Goal: Information Seeking & Learning: Find specific fact

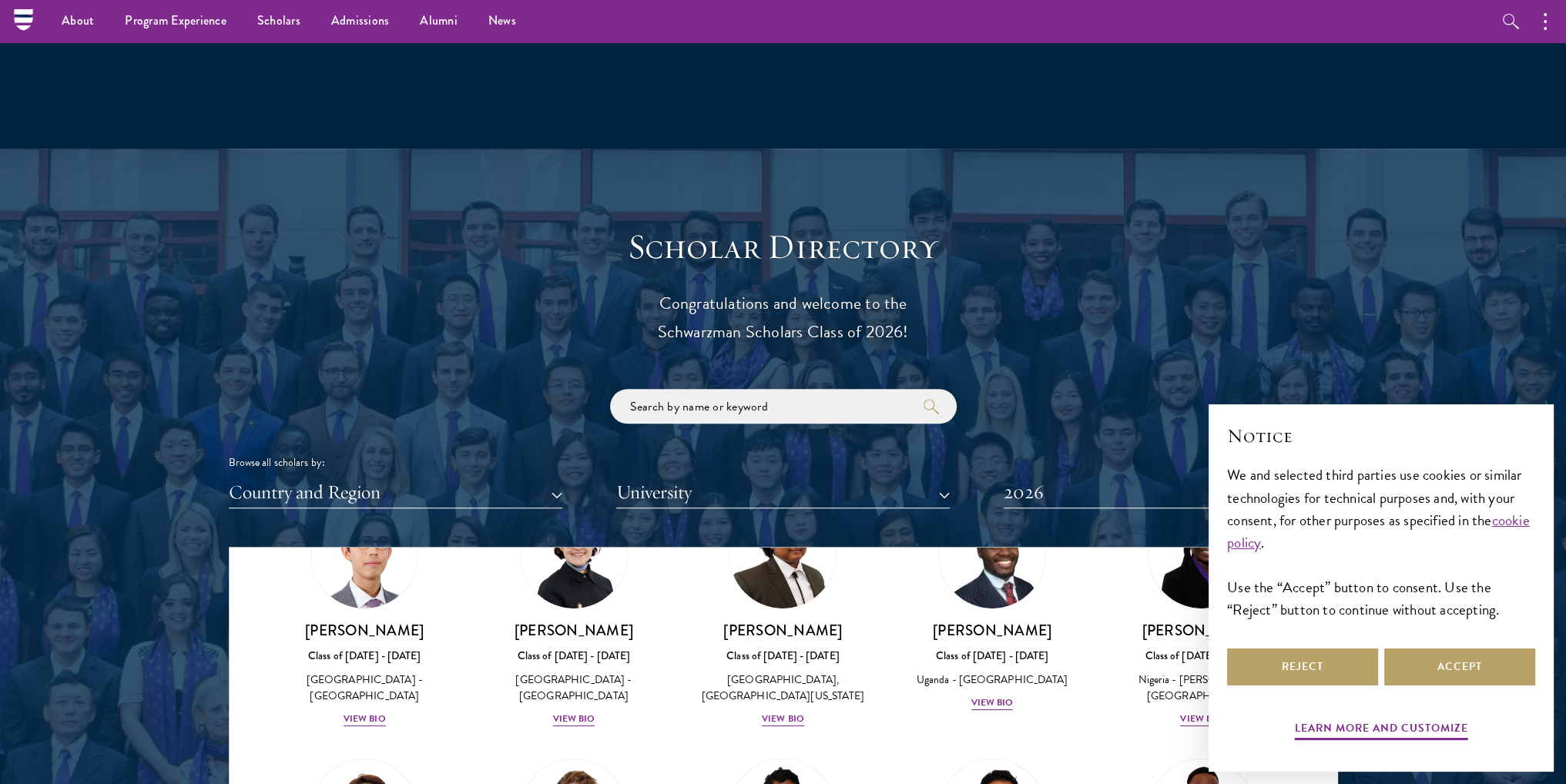
scroll to position [1309, 0]
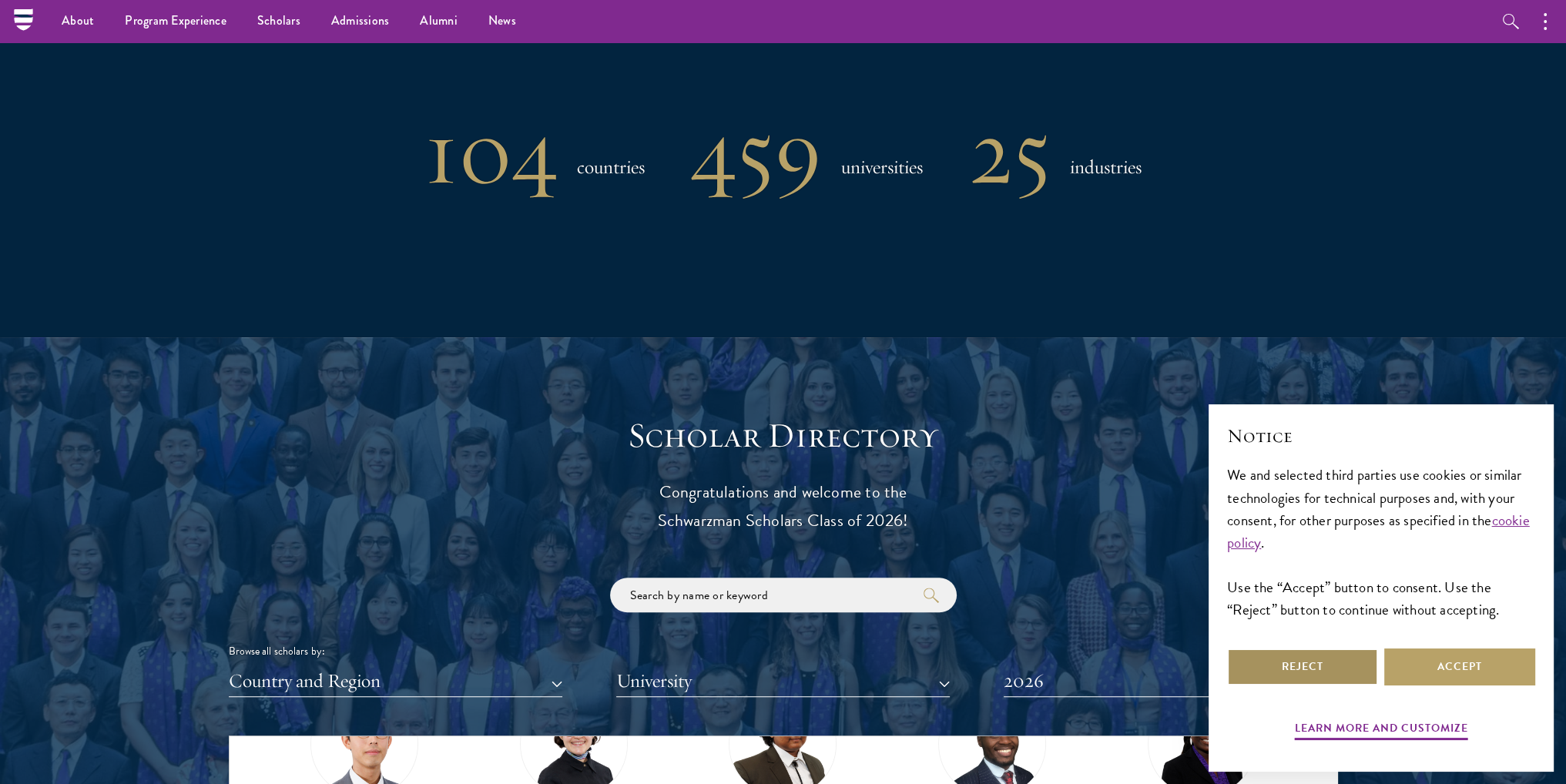
click at [1319, 653] on button "Reject" at bounding box center [1303, 667] width 151 height 37
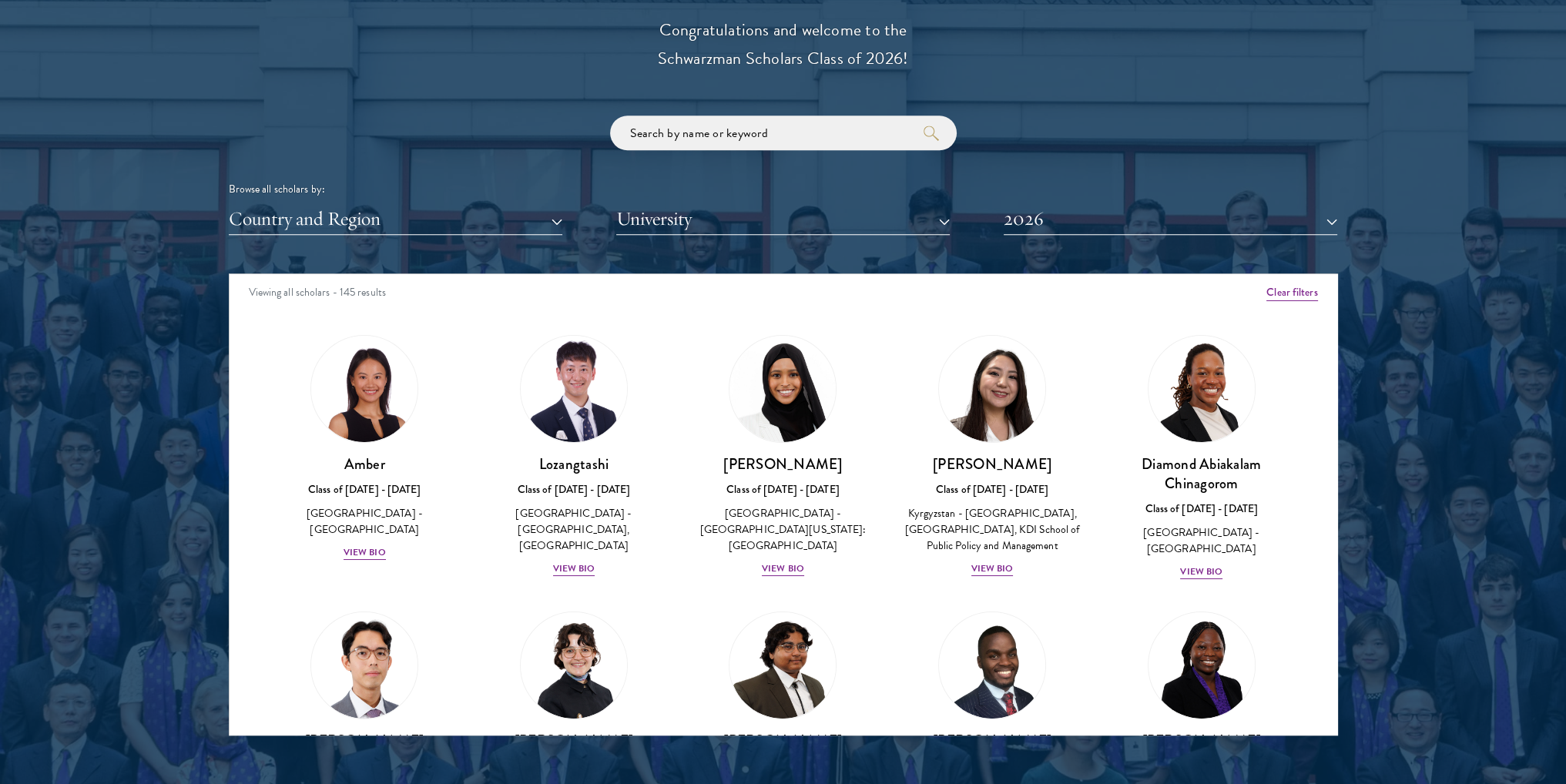
scroll to position [0, 0]
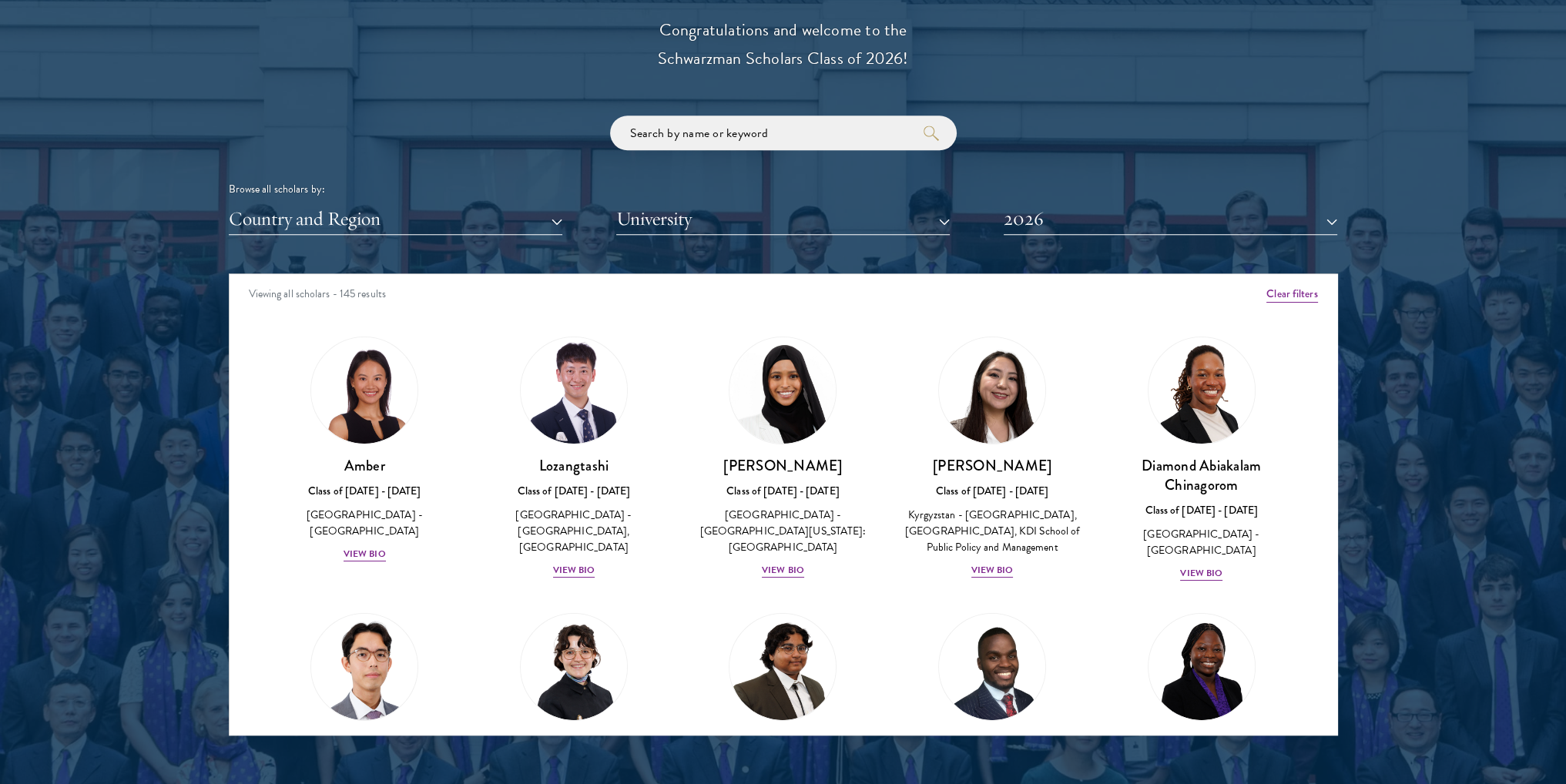
drag, startPoint x: 807, startPoint y: 159, endPoint x: 815, endPoint y: 140, distance: 20.6
click at [811, 157] on div "Browse all scholars by: Country and Region All Countries and Regions [GEOGRAPHI…" at bounding box center [783, 175] width 1109 height 119
click at [817, 133] on input "search" at bounding box center [783, 133] width 347 height 35
click at [827, 127] on input "search" at bounding box center [783, 133] width 347 height 35
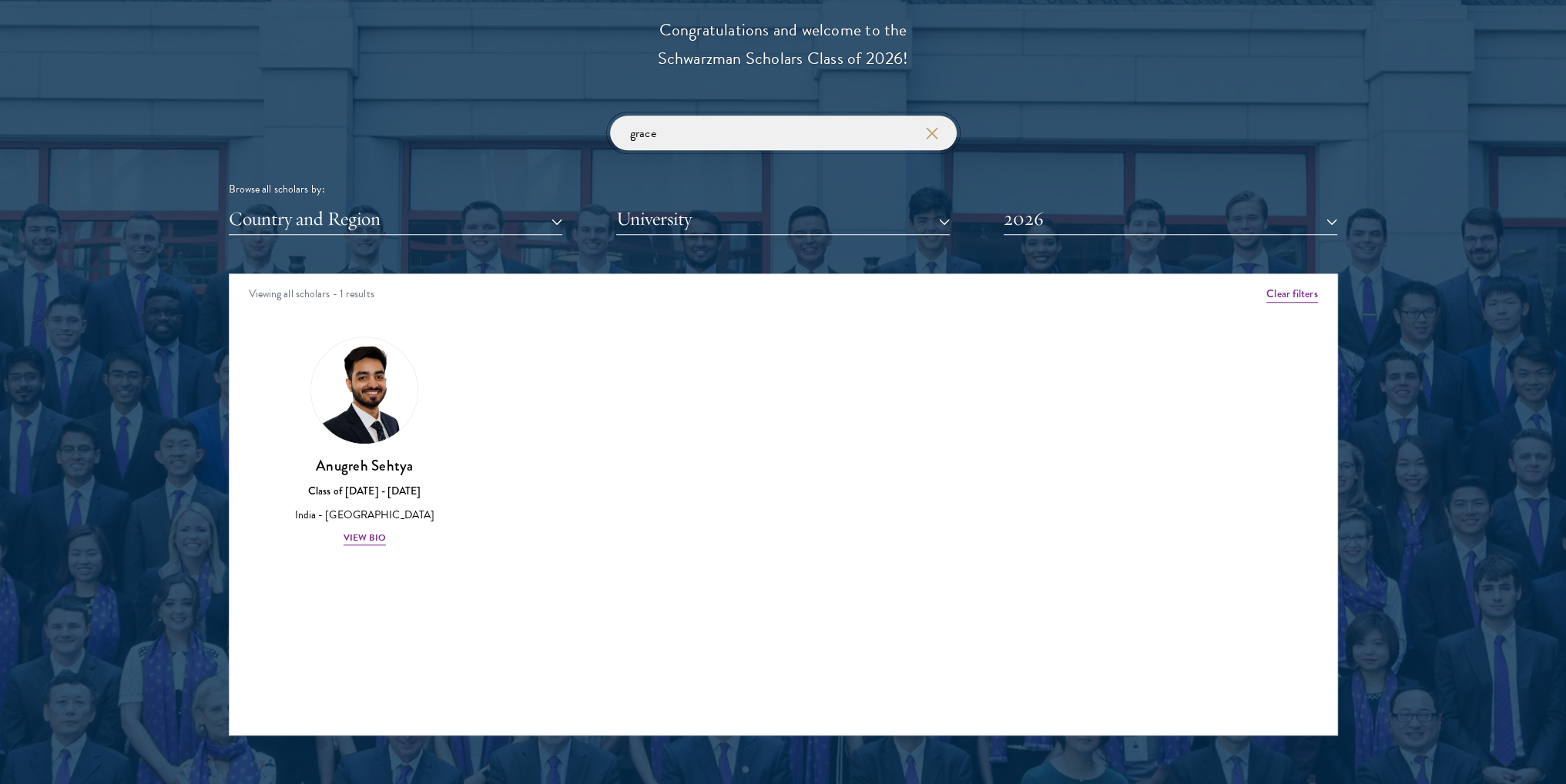
type input "grace"
click at [1094, 231] on button "2026" at bounding box center [1171, 219] width 333 height 31
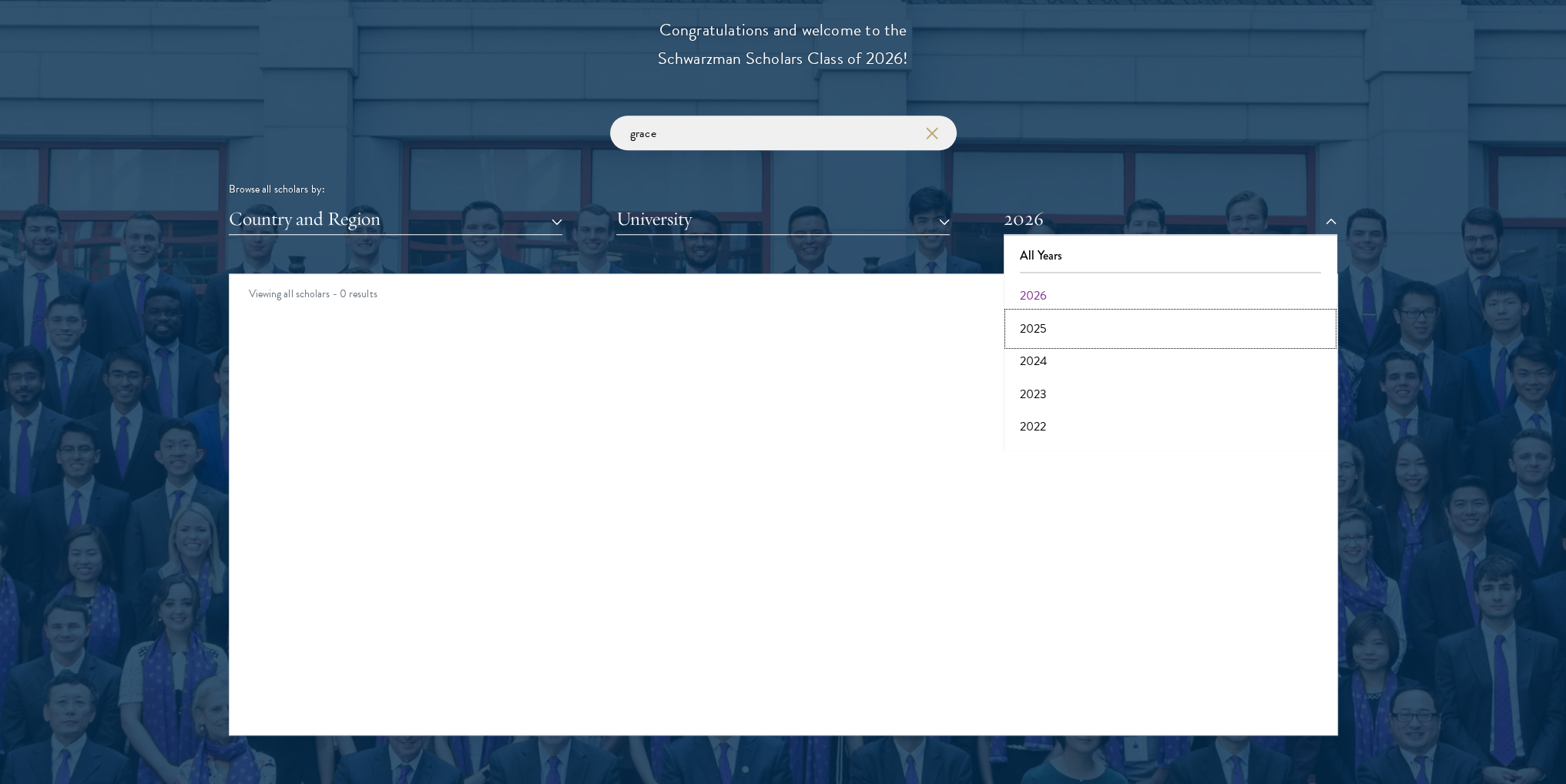
click at [1067, 331] on button "2025" at bounding box center [1171, 328] width 324 height 32
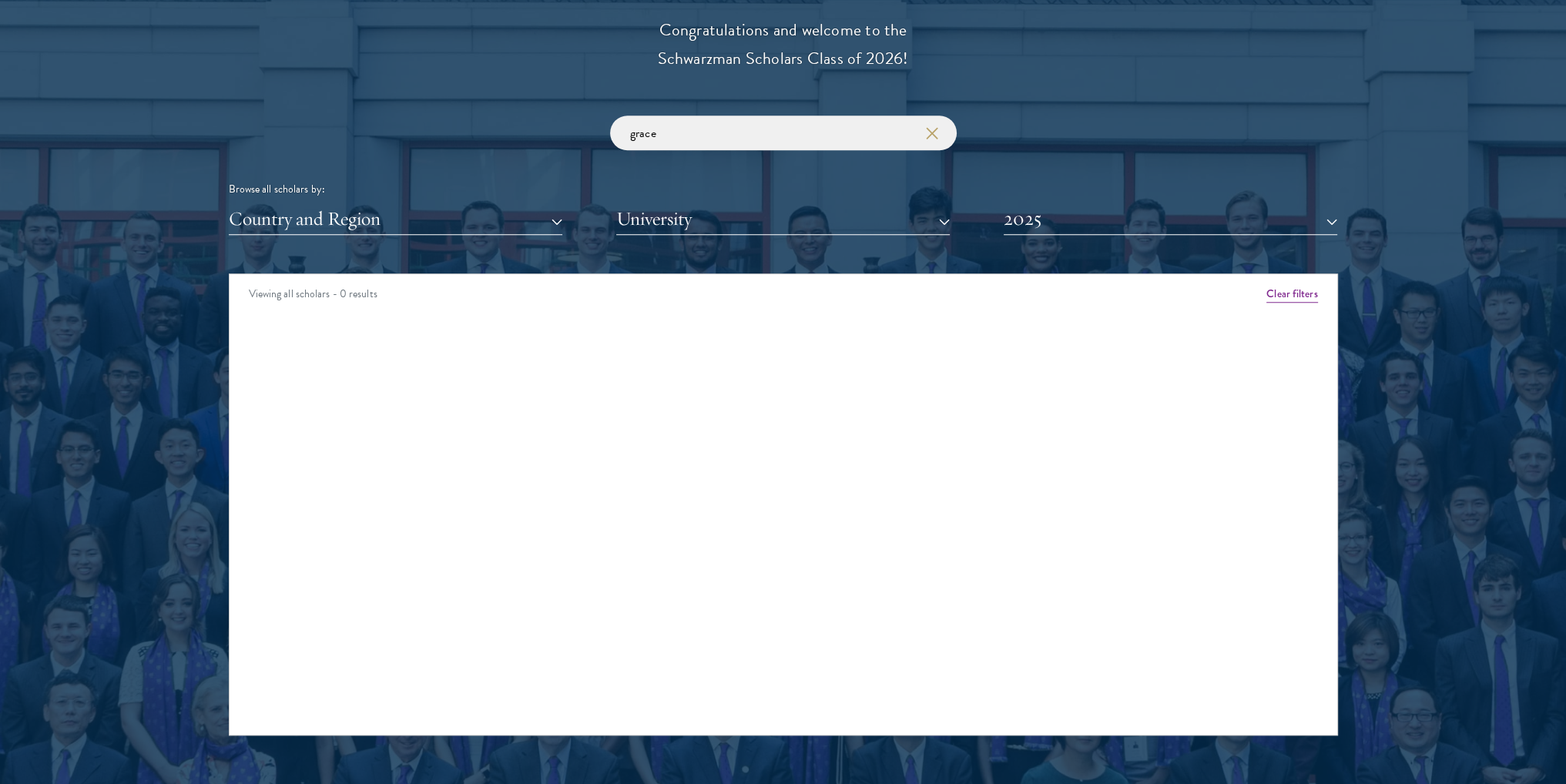
click at [1110, 238] on div "Scholar Directory Congratulations and welcome to the Schwarzman Scholars Class …" at bounding box center [783, 343] width 1109 height 783
click at [1122, 213] on button "2025" at bounding box center [1171, 219] width 333 height 31
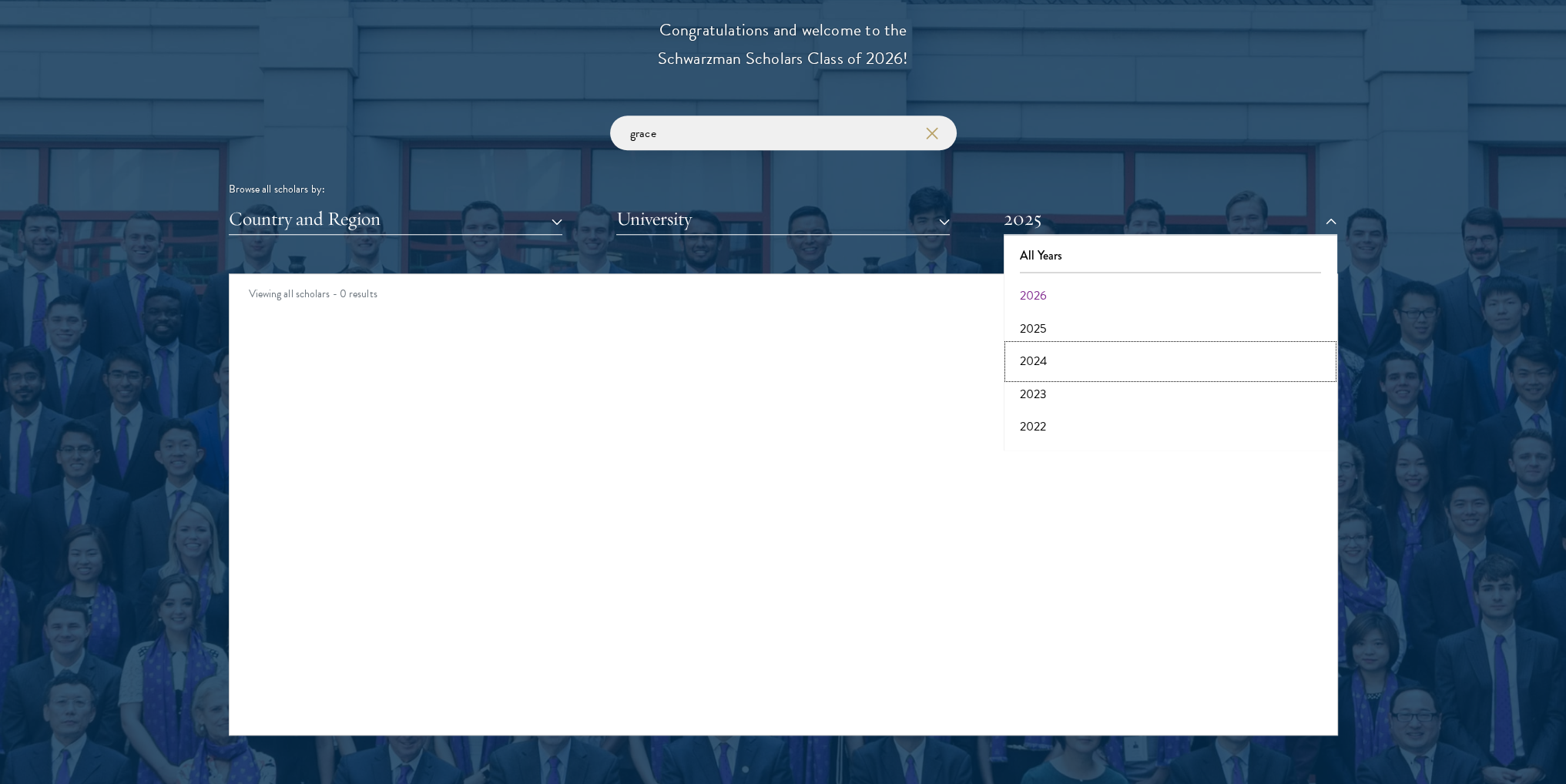
click at [1045, 367] on button "2024" at bounding box center [1171, 361] width 324 height 32
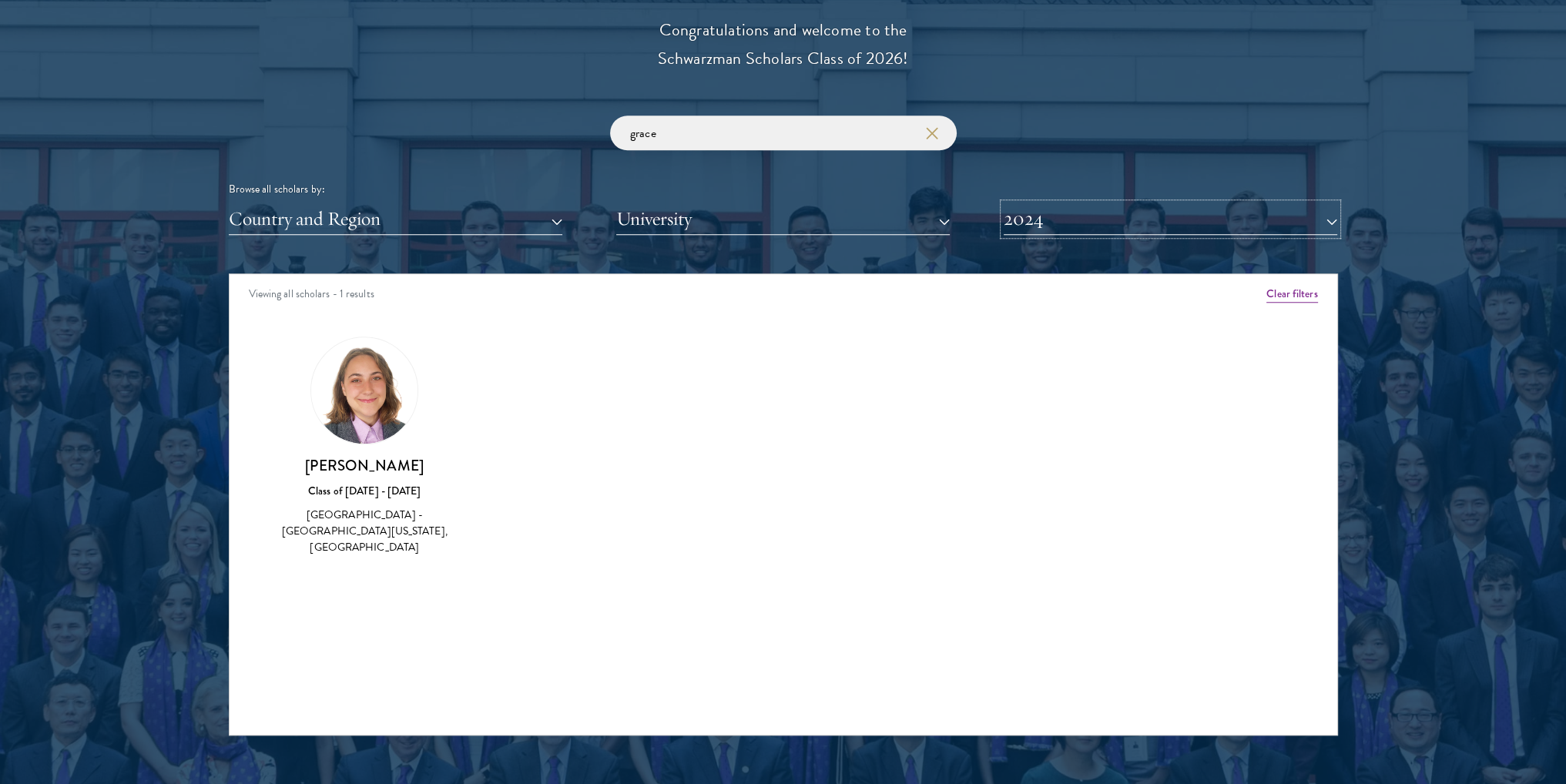
click at [1094, 228] on button "2024" at bounding box center [1171, 219] width 333 height 31
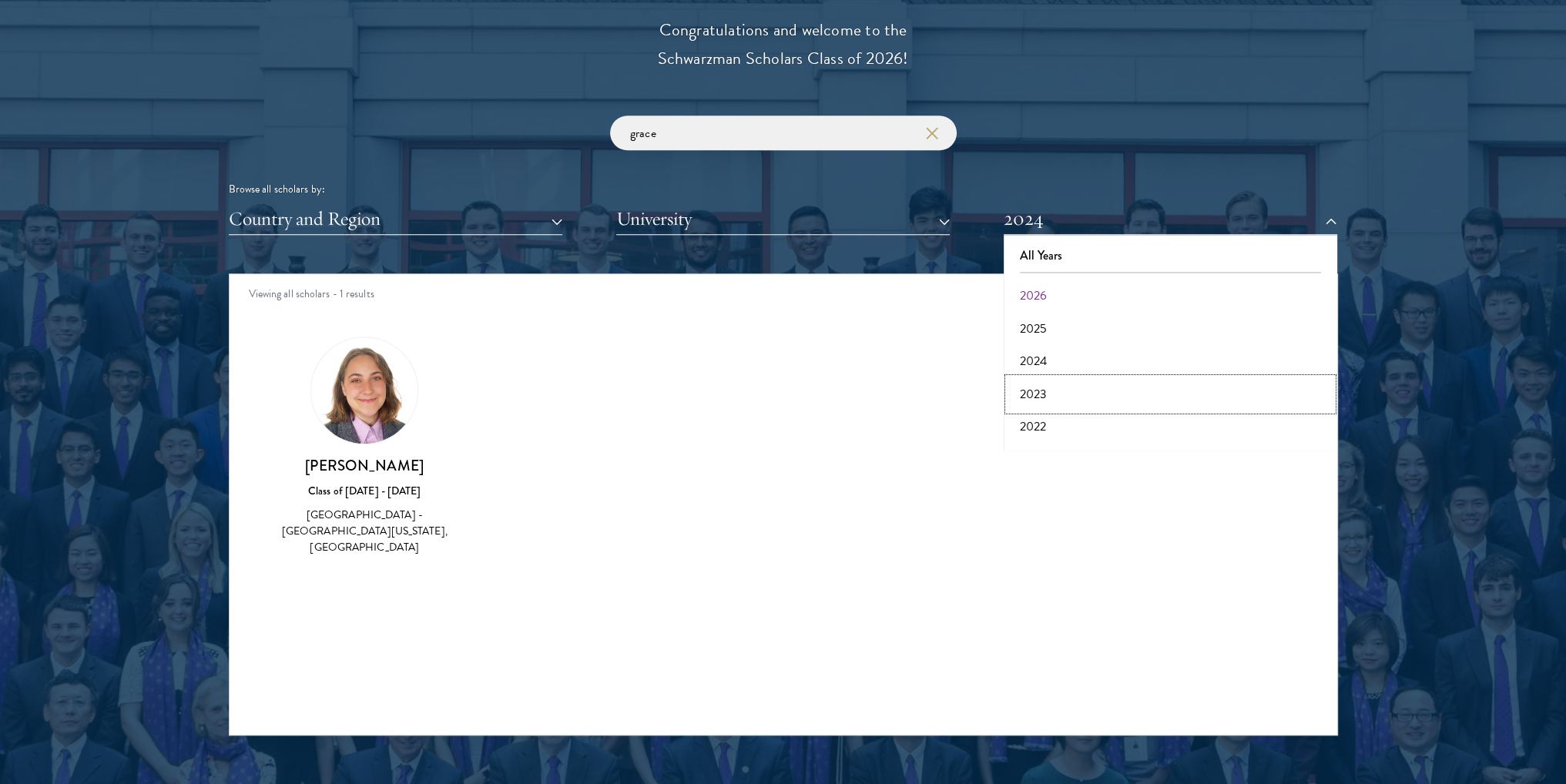
click at [1048, 400] on button "2023" at bounding box center [1171, 394] width 324 height 32
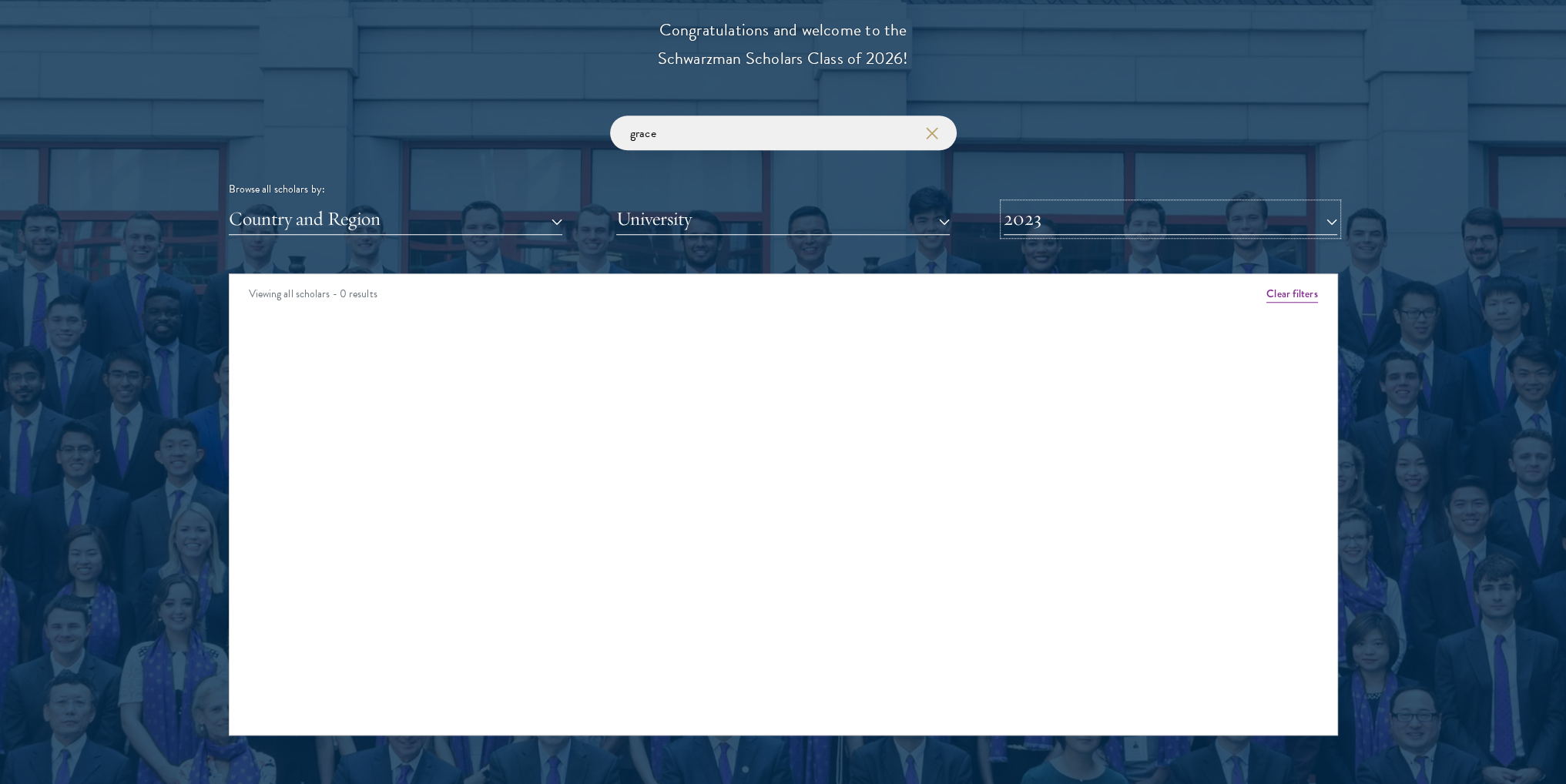
click at [1082, 226] on button "2023" at bounding box center [1171, 219] width 333 height 31
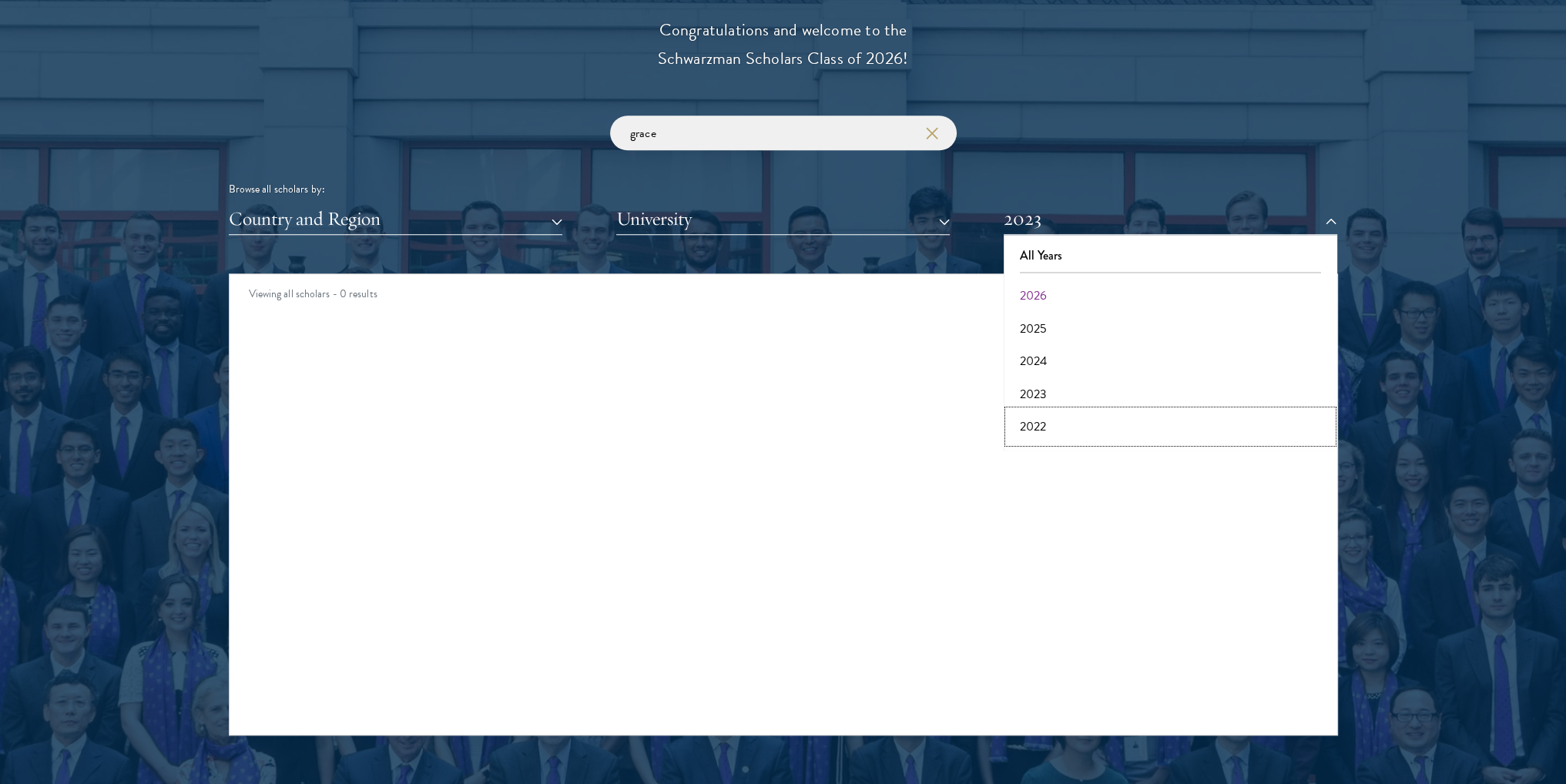
click at [1054, 438] on button "2022" at bounding box center [1171, 426] width 324 height 32
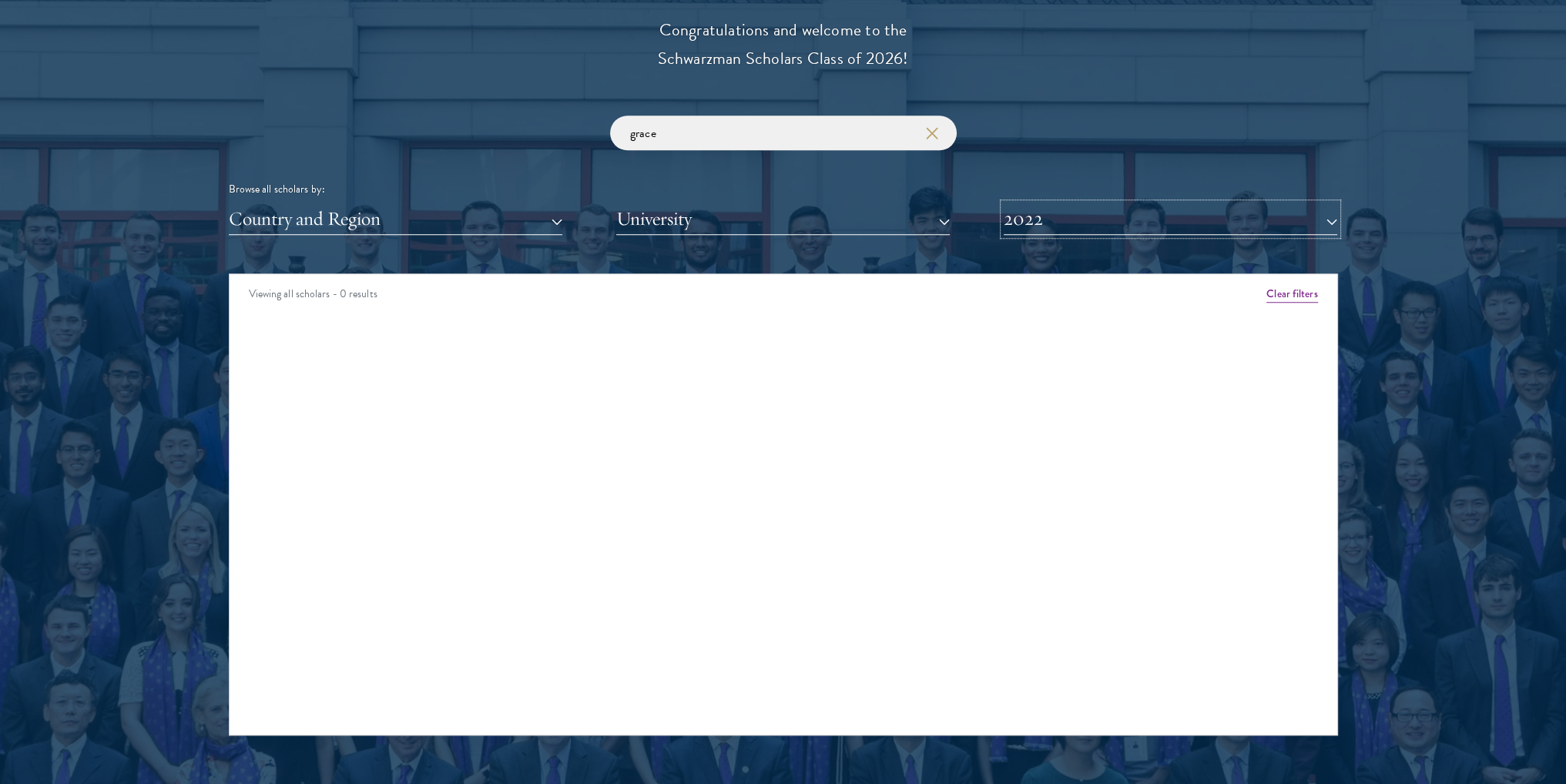
click at [1103, 210] on button "2022" at bounding box center [1171, 219] width 333 height 31
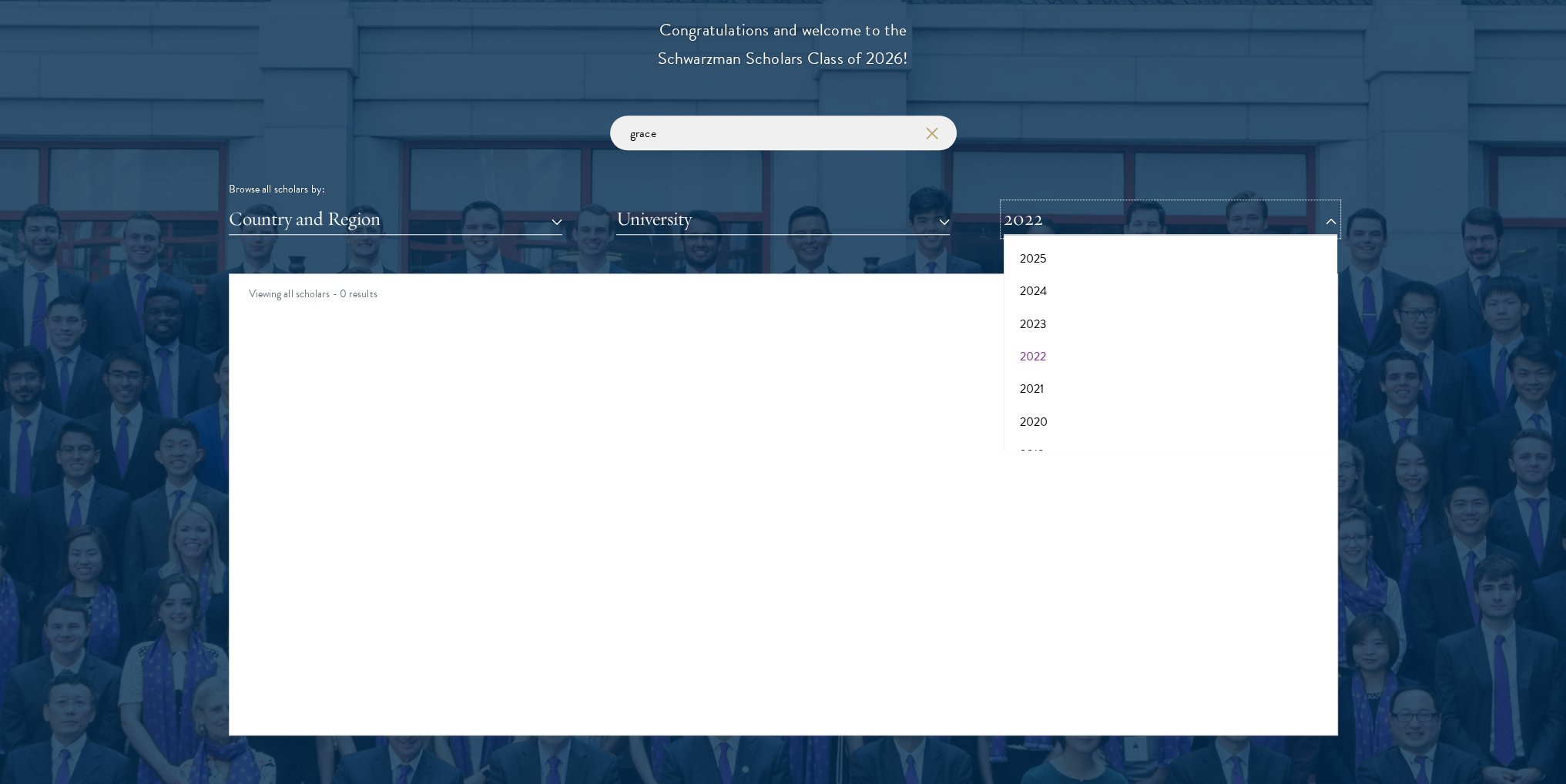
scroll to position [77, 0]
click at [1107, 370] on button "2021" at bounding box center [1171, 381] width 324 height 32
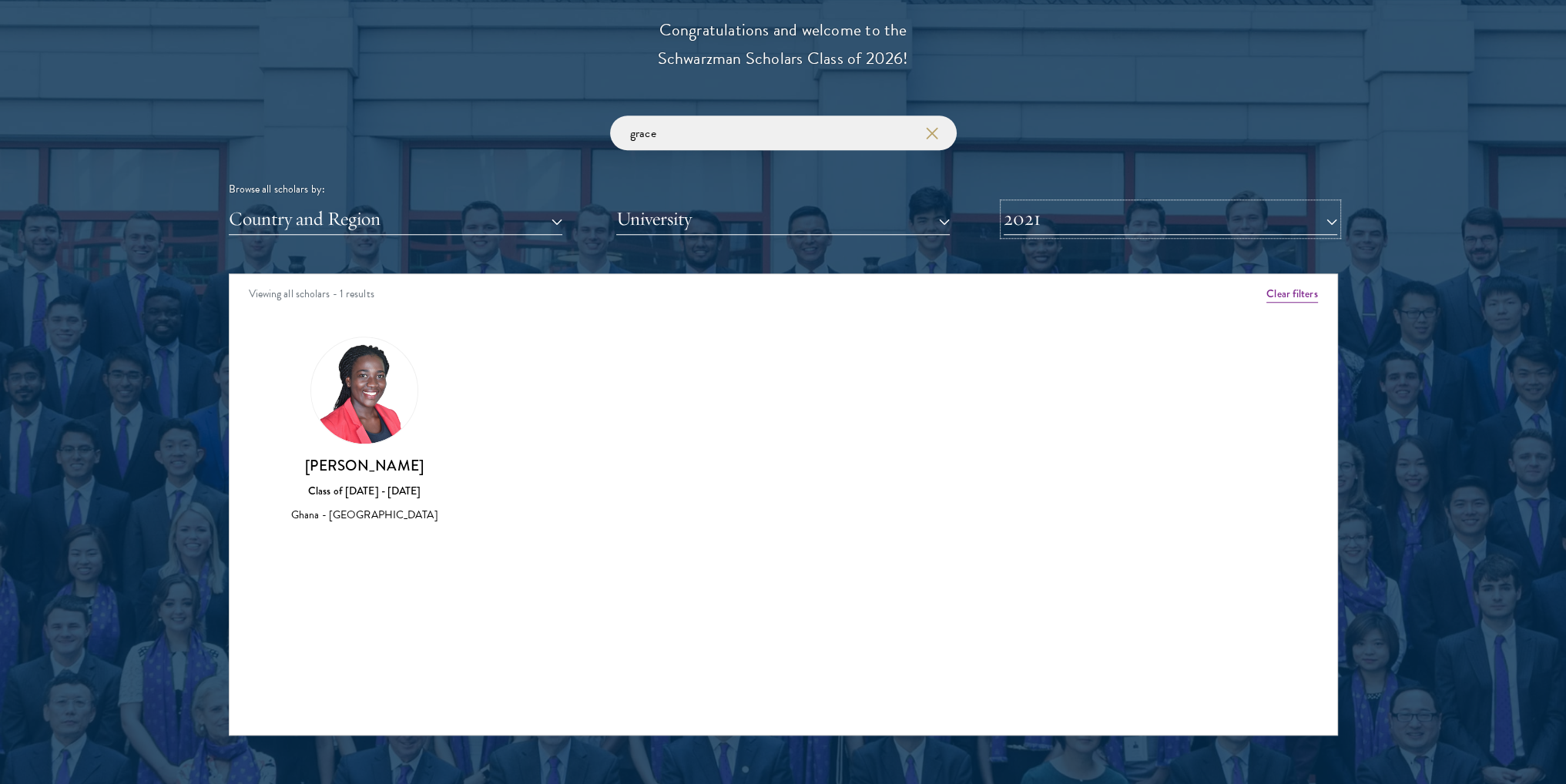
click at [1136, 209] on button "2021" at bounding box center [1171, 219] width 333 height 31
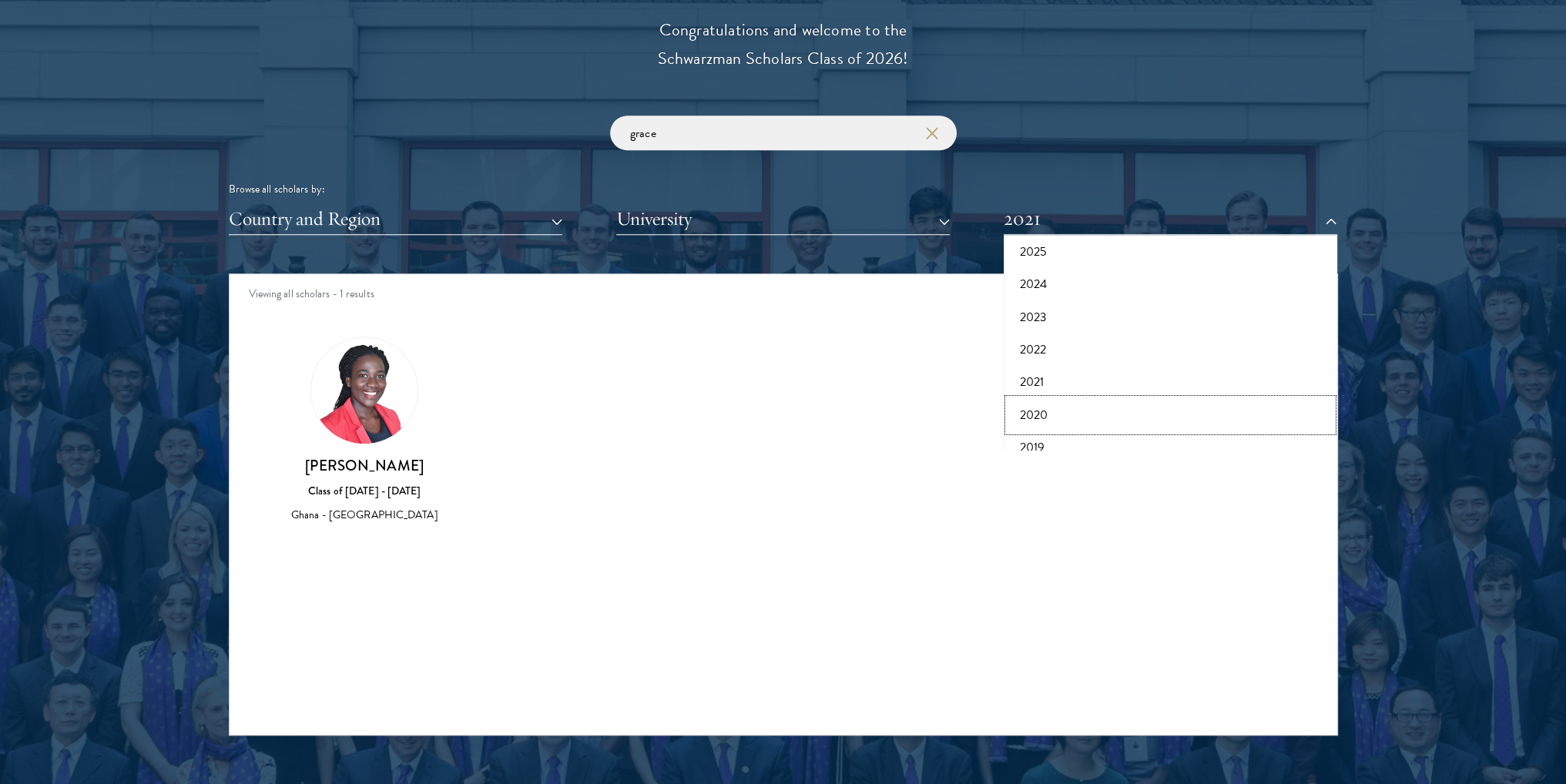
click at [1076, 404] on button "2020" at bounding box center [1171, 414] width 324 height 32
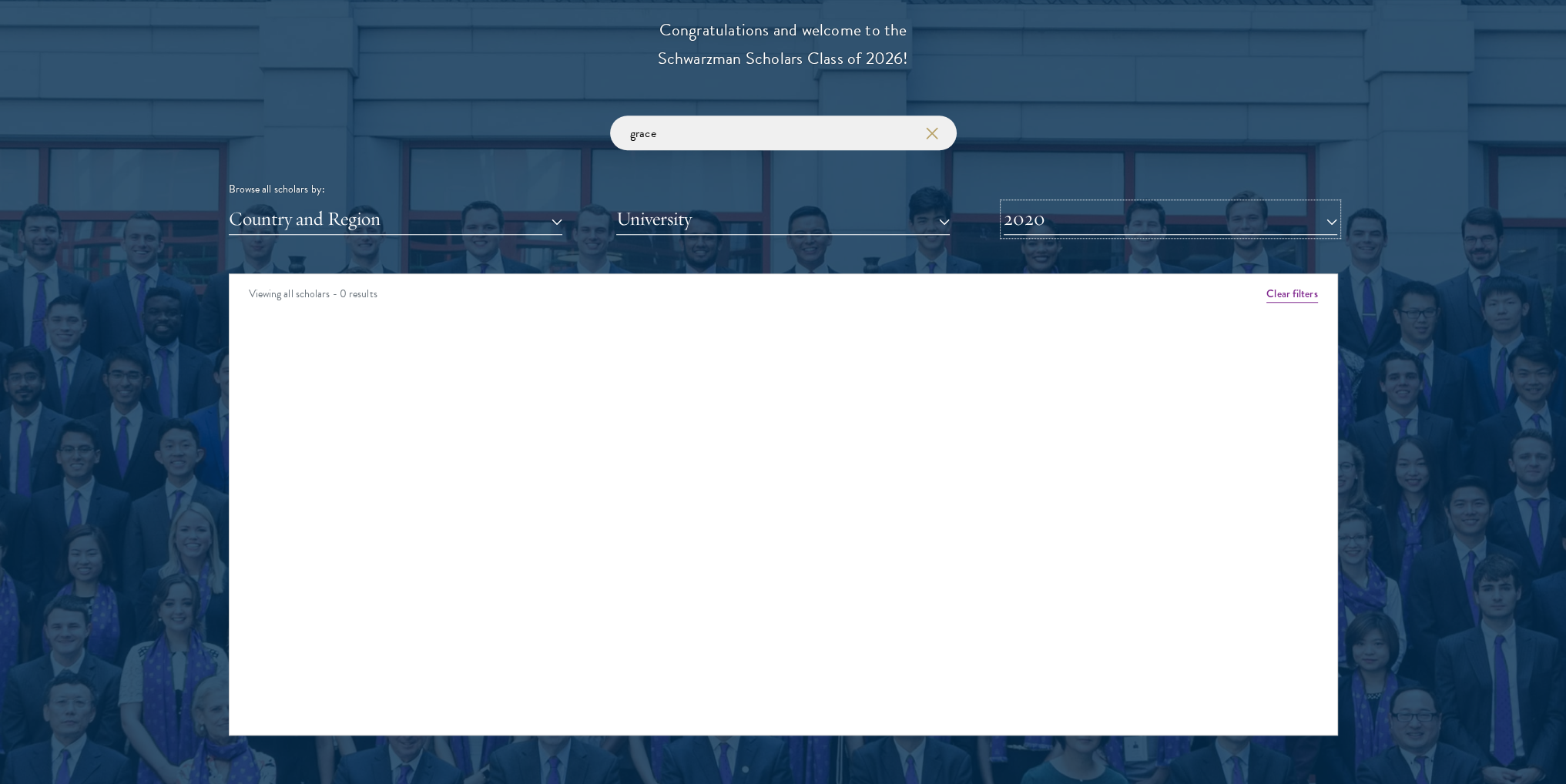
click at [1122, 216] on button "2020" at bounding box center [1171, 219] width 333 height 31
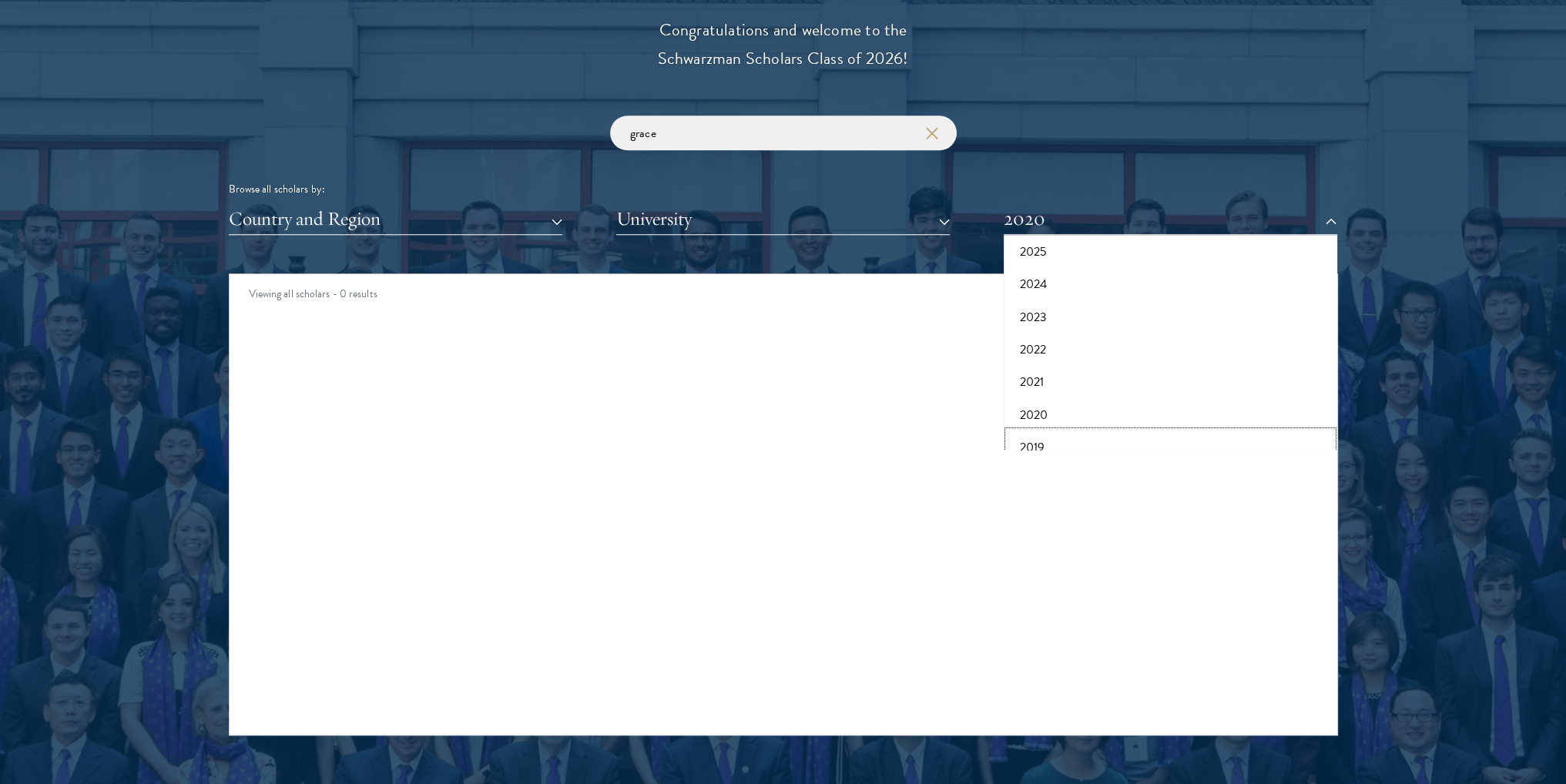
click at [1084, 444] on button "2019" at bounding box center [1171, 447] width 324 height 32
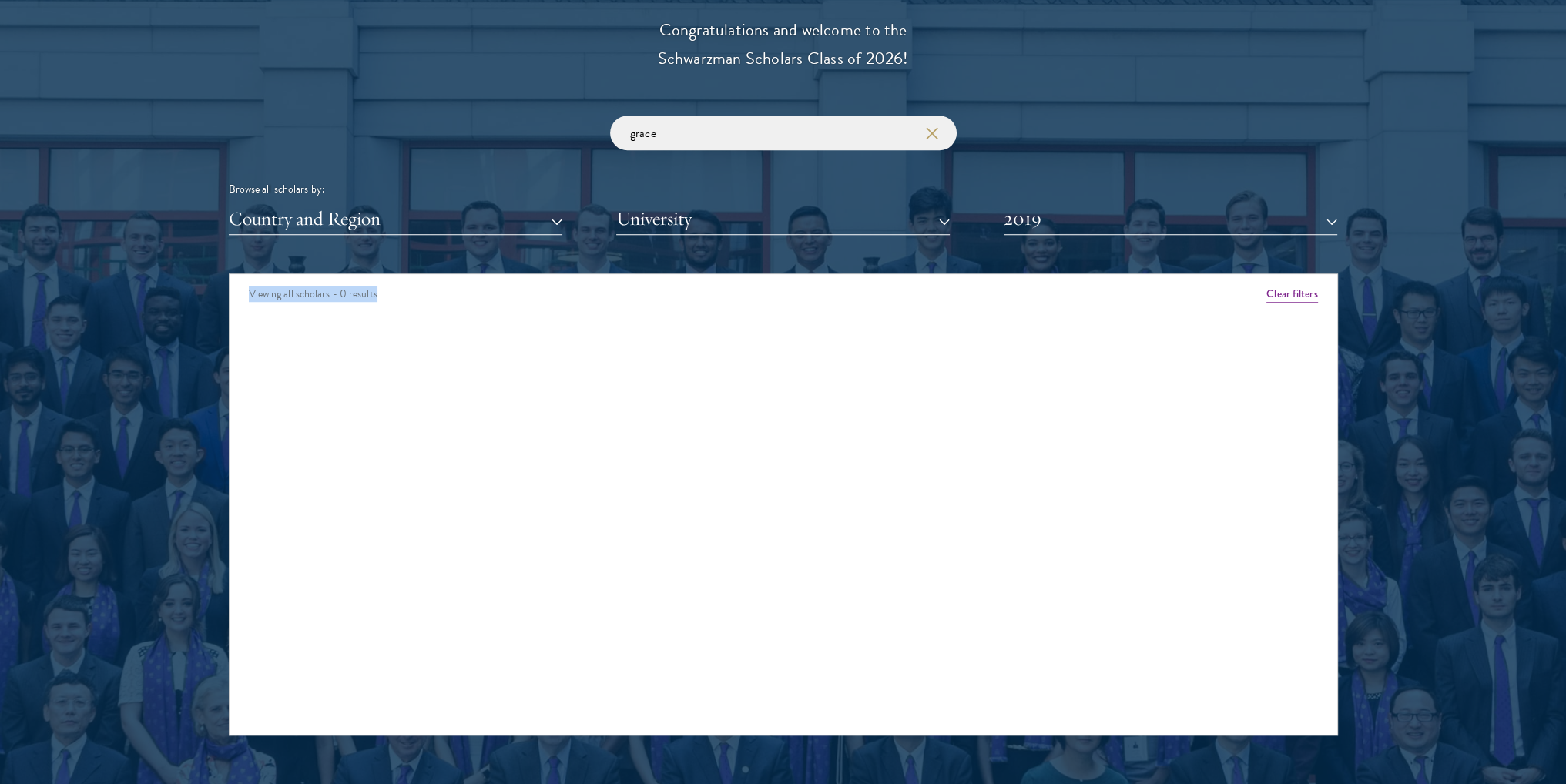
click at [1122, 235] on div "Scholar Directory Congratulations and welcome to the Schwarzman Scholars Class …" at bounding box center [783, 343] width 1109 height 783
click at [1134, 223] on button "2019" at bounding box center [1171, 219] width 333 height 31
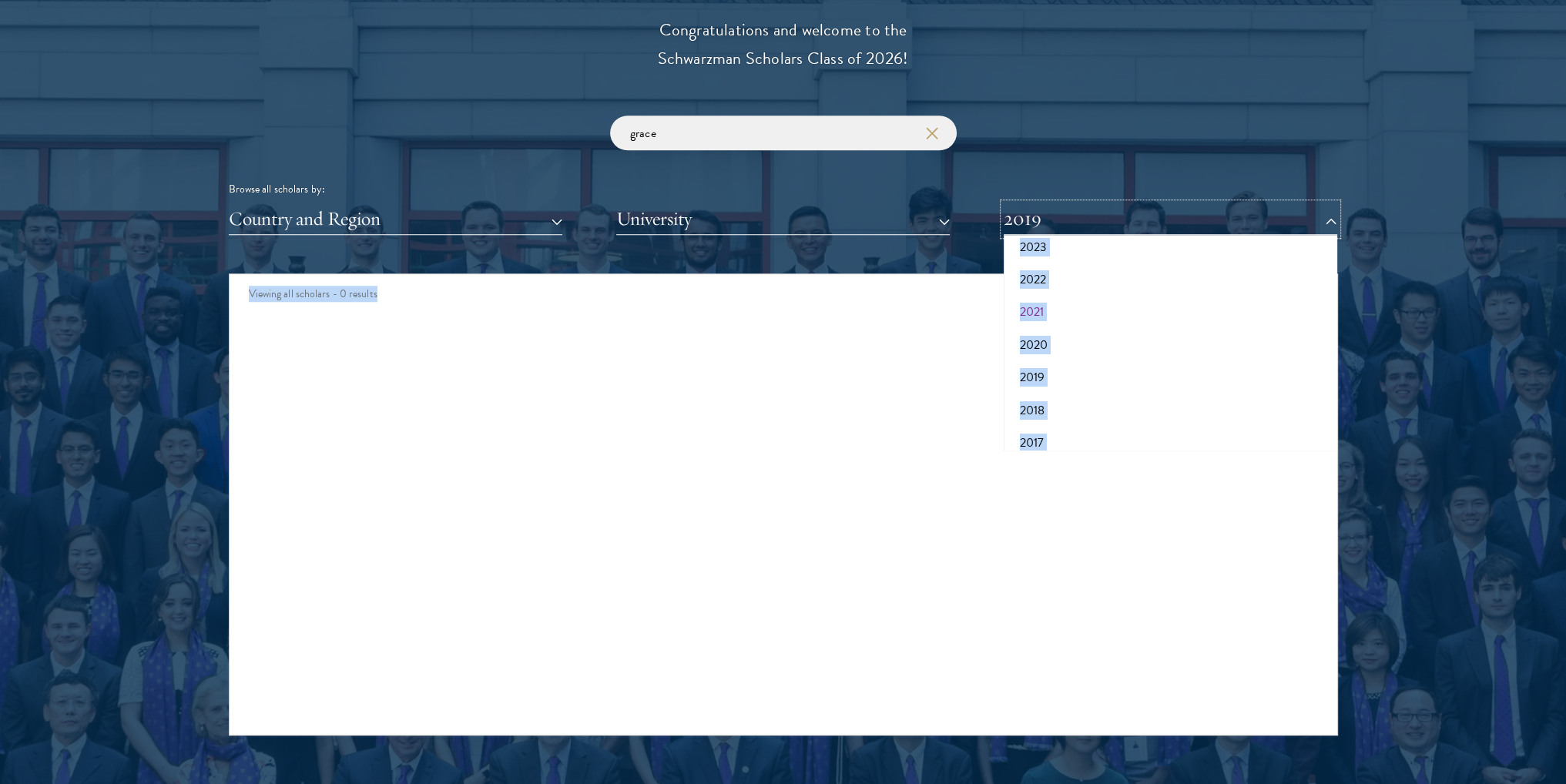
scroll to position [154, 0]
click at [1064, 395] on button "2018" at bounding box center [1171, 403] width 324 height 32
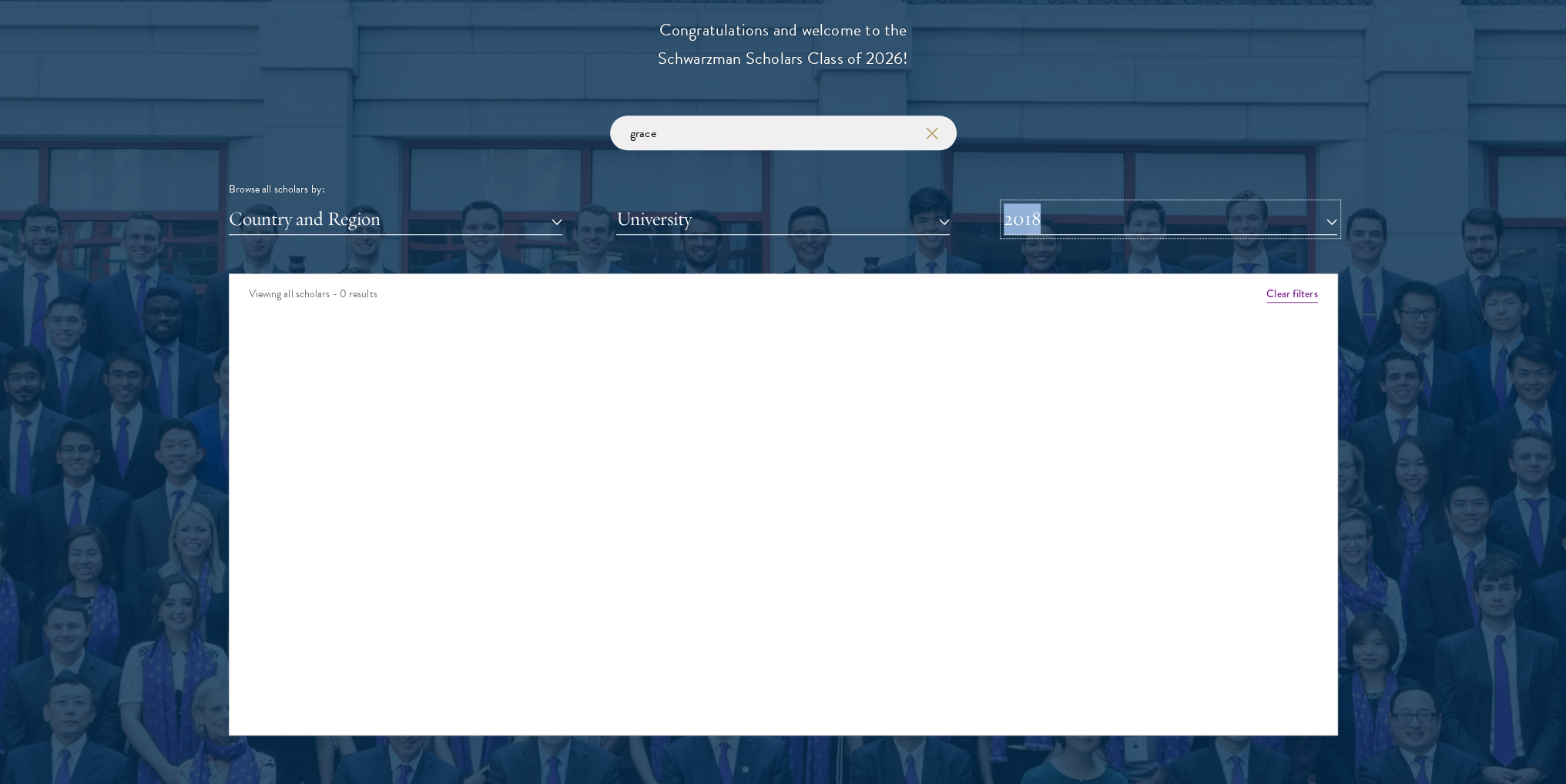
click at [1113, 208] on button "2018" at bounding box center [1171, 219] width 333 height 31
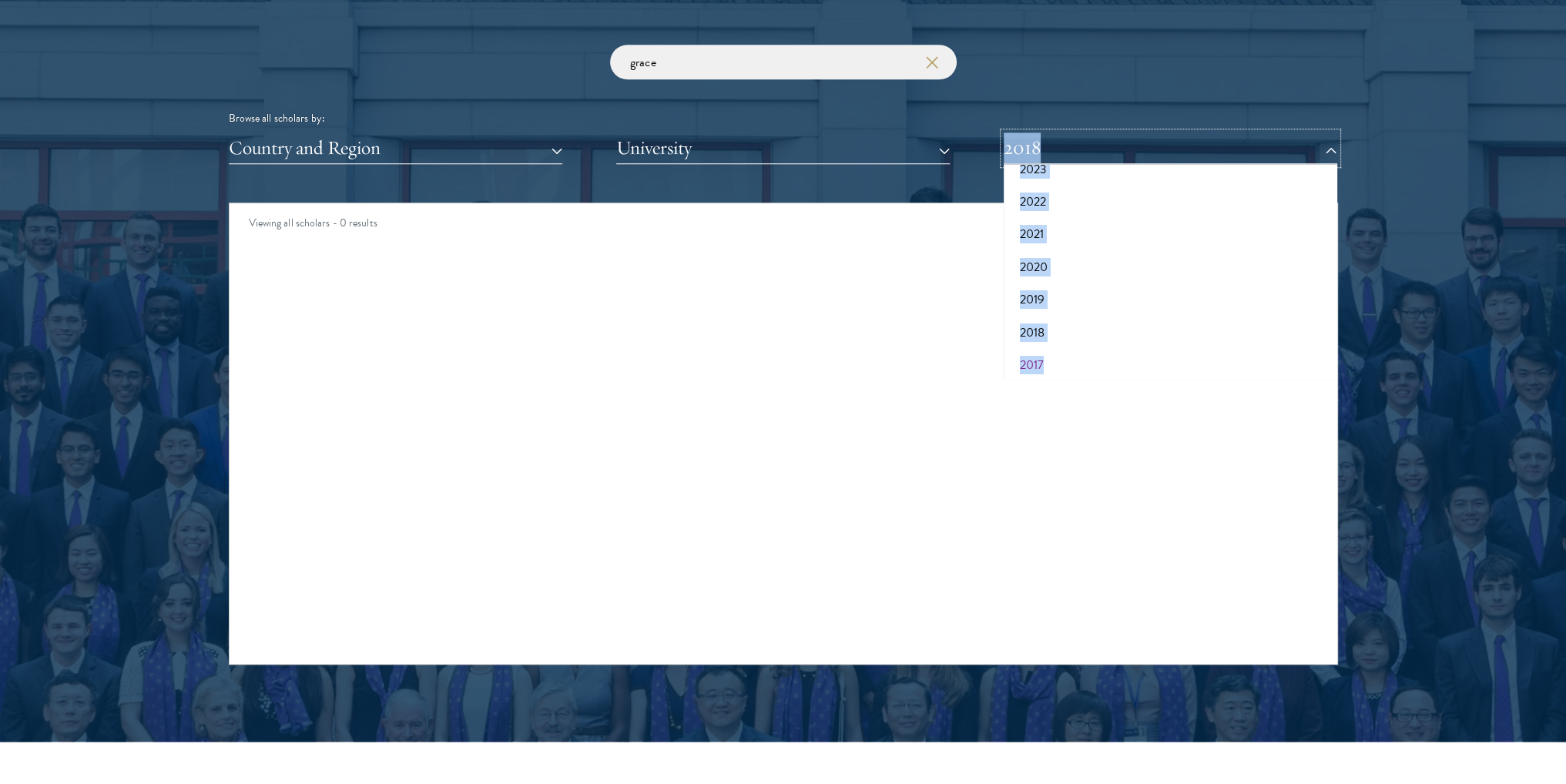
scroll to position [1849, 0]
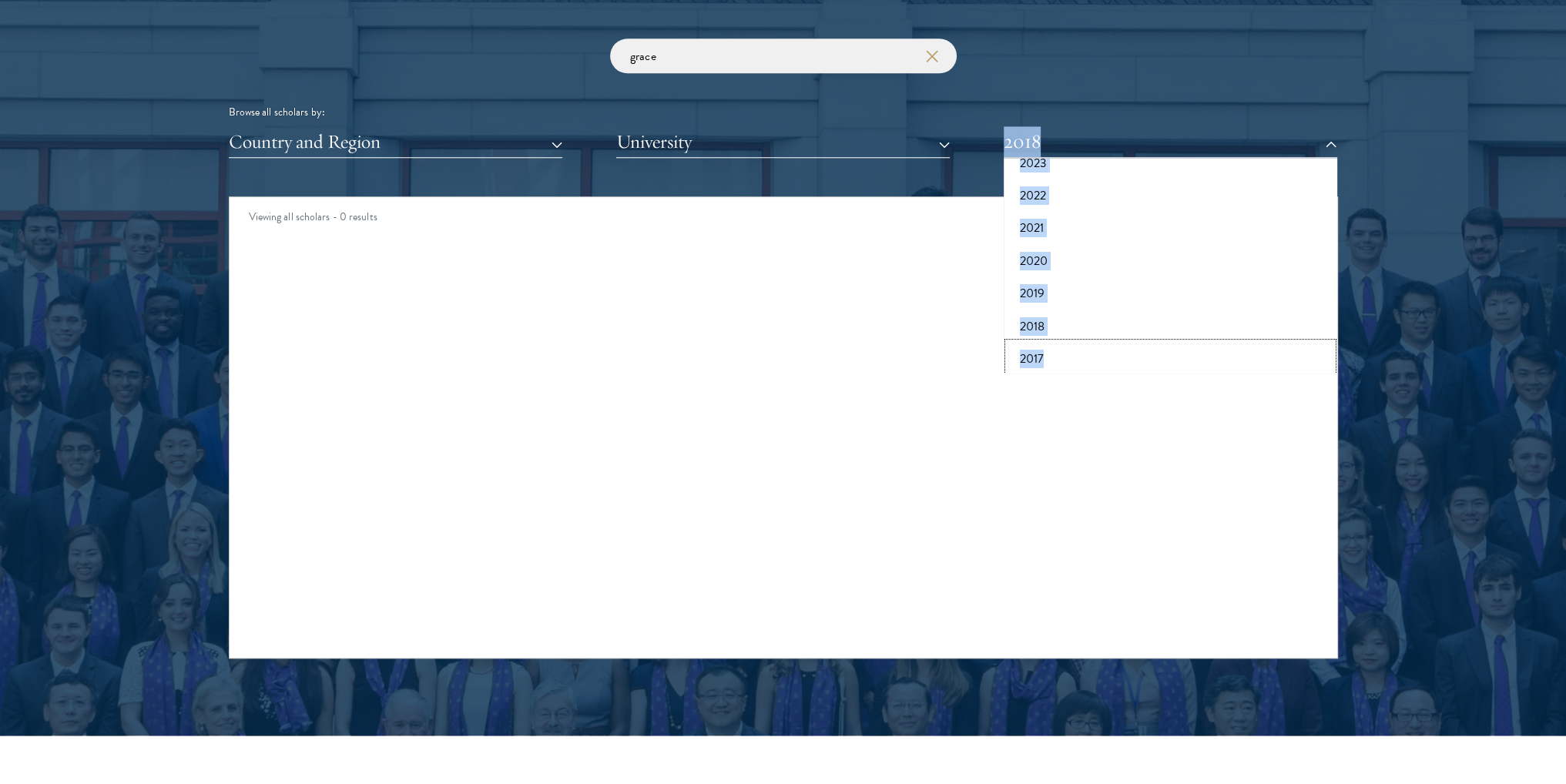
click at [1069, 357] on button "2017" at bounding box center [1171, 359] width 324 height 32
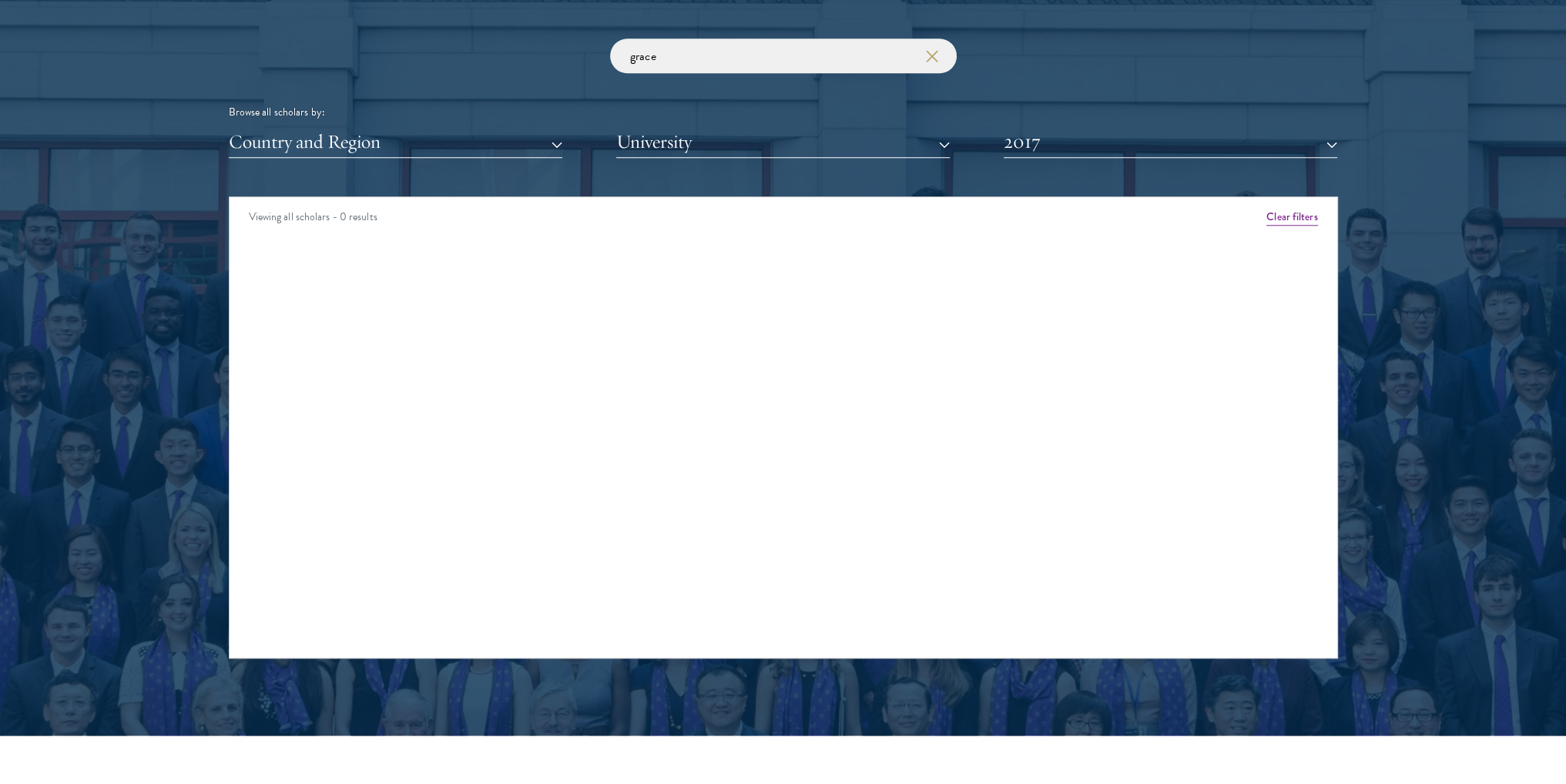
click at [767, 409] on div "Viewing all scholars - 0 results Clear filters Amber Class of [DATE] - [DATE] […" at bounding box center [783, 428] width 1109 height 462
